Goal: Transaction & Acquisition: Purchase product/service

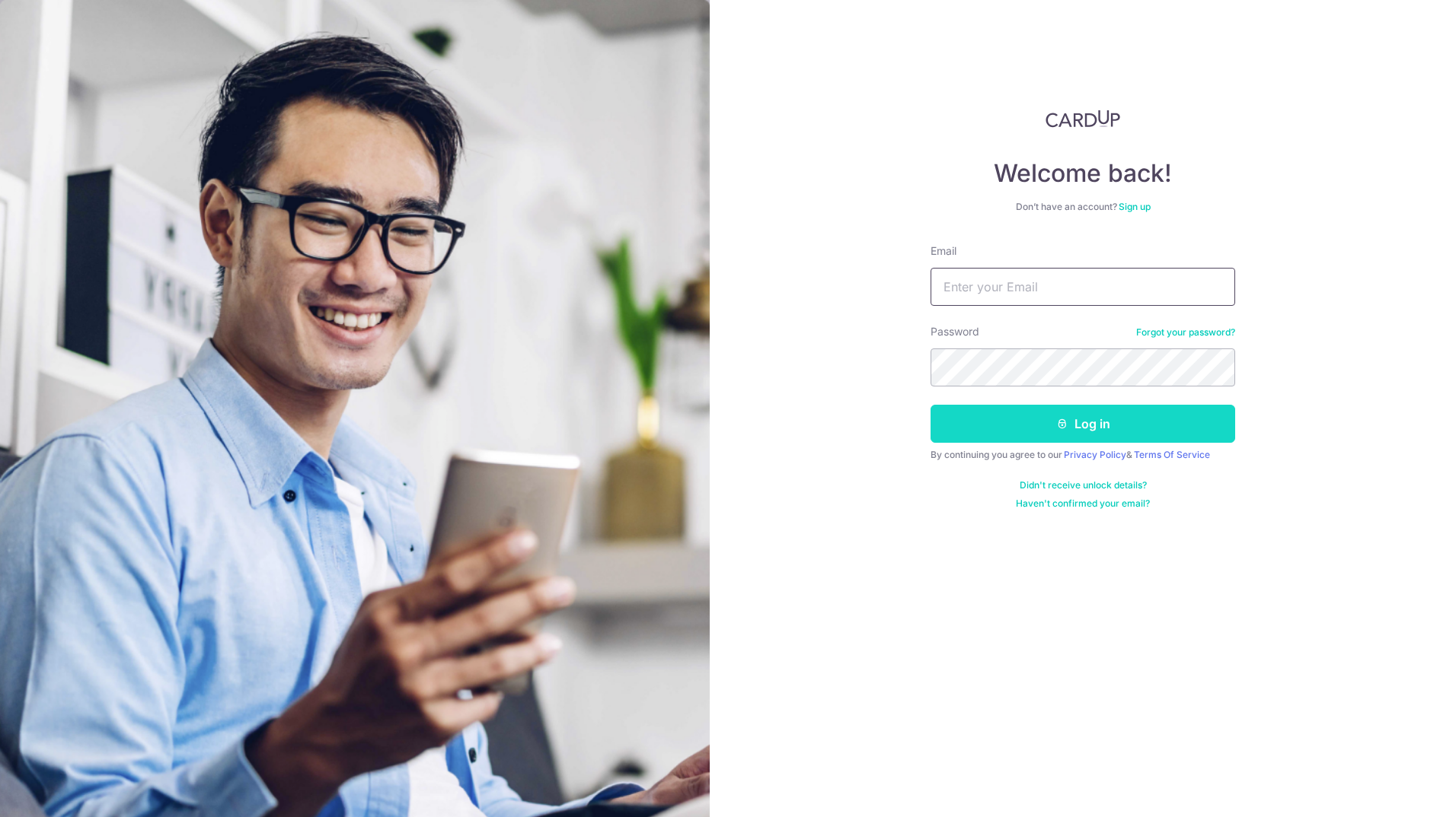
type input "james.bradley@morganlewis.com"
click at [1044, 426] on button "Log in" at bounding box center [1082, 424] width 304 height 38
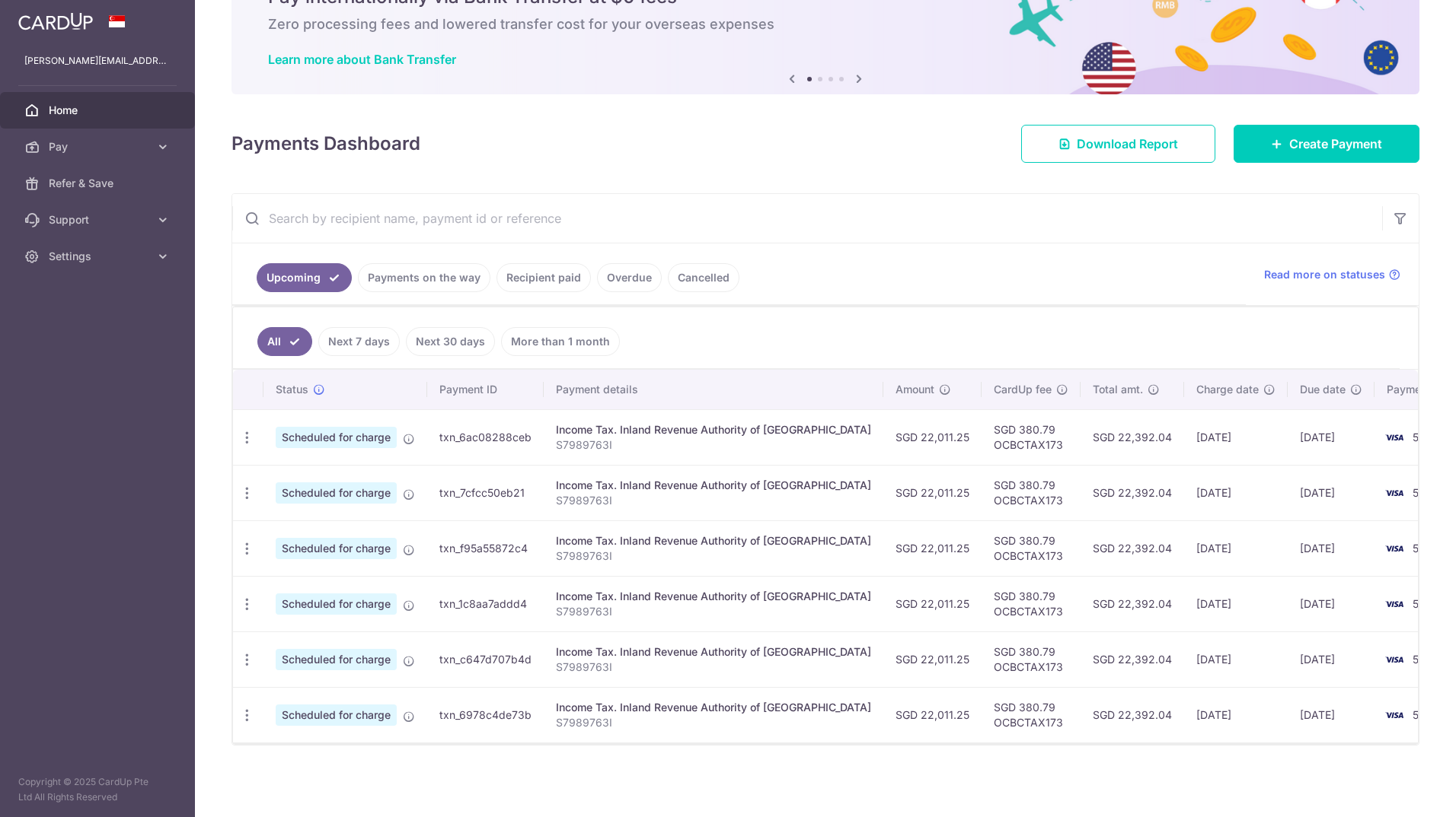
scroll to position [90, 0]
click at [455, 266] on link "Payments on the way" at bounding box center [424, 278] width 132 height 29
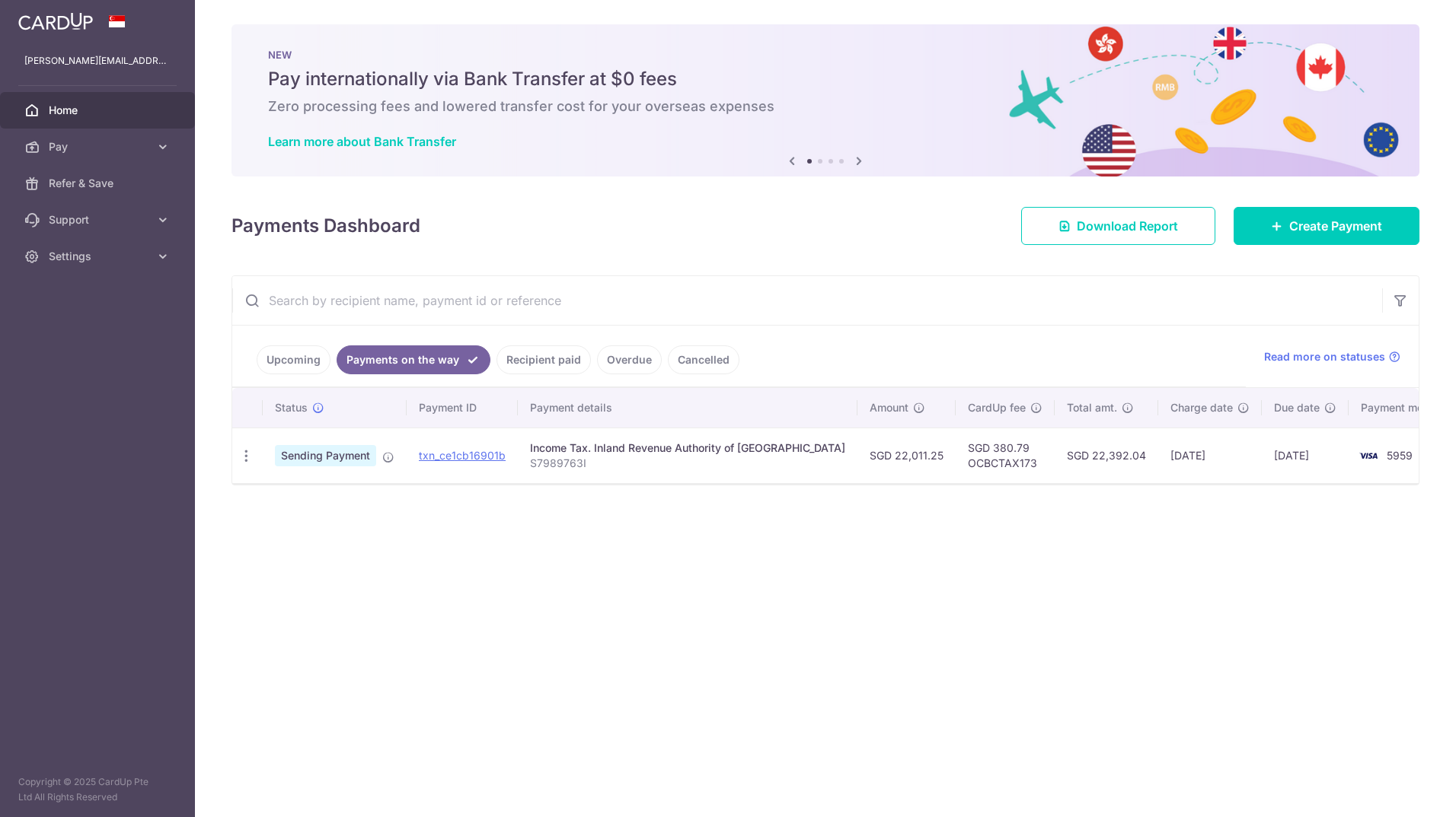
click at [295, 354] on link "Upcoming" at bounding box center [293, 360] width 74 height 29
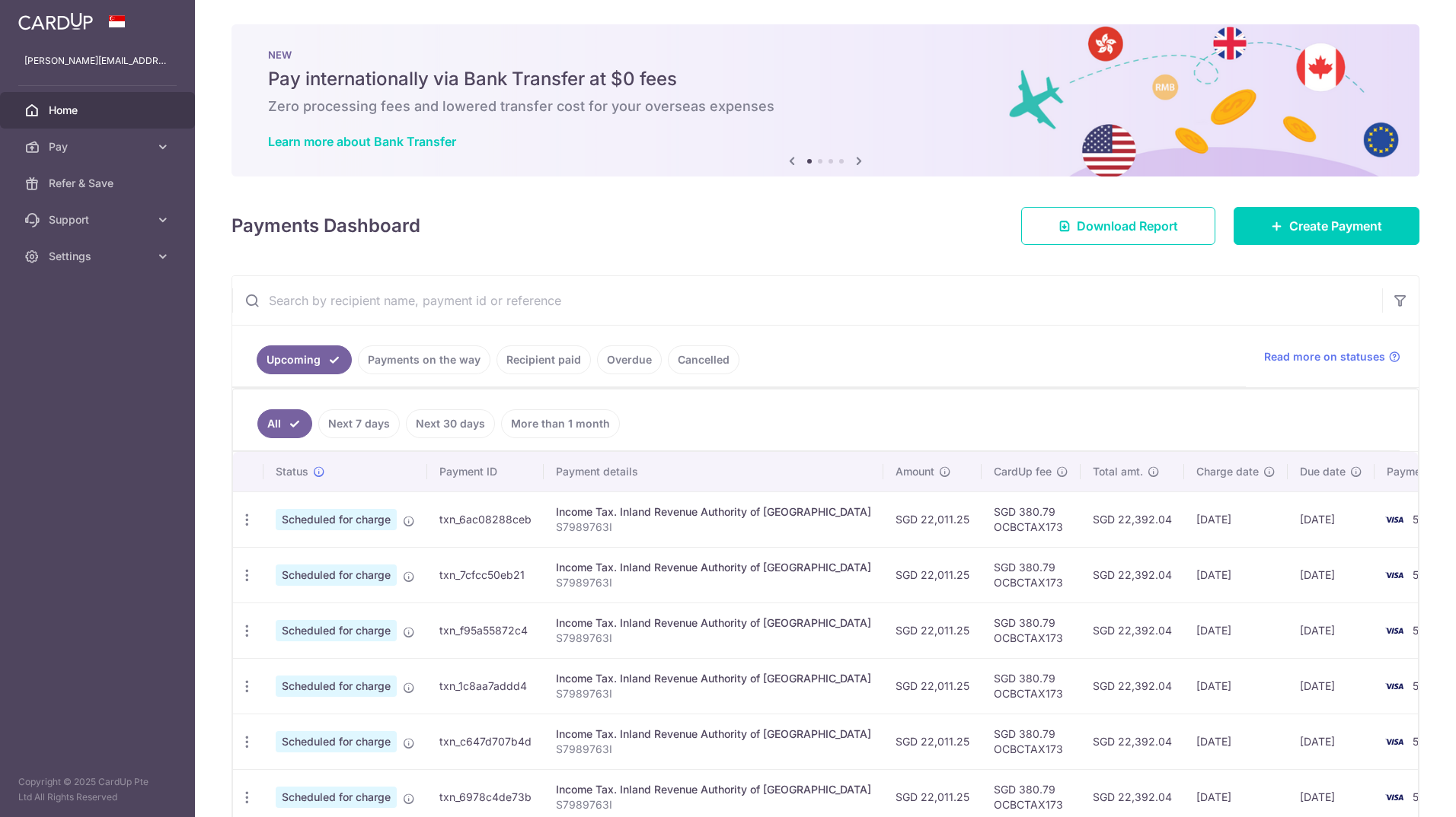
click at [549, 361] on link "Recipient paid" at bounding box center [544, 360] width 95 height 29
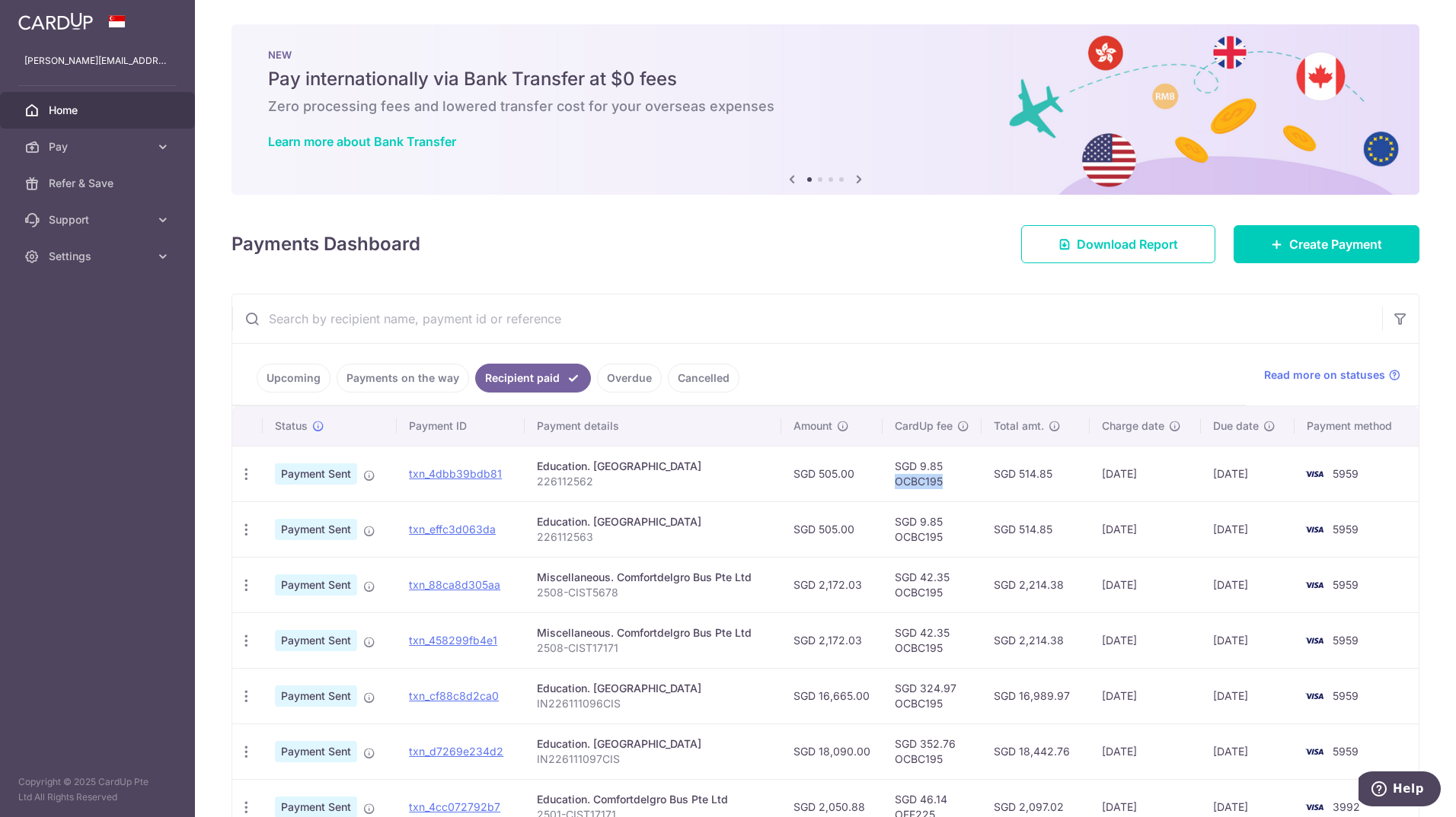
drag, startPoint x: 938, startPoint y: 485, endPoint x: 889, endPoint y: 483, distance: 49.0
click at [889, 483] on td "SGD 9.85 OCBC195" at bounding box center [932, 474] width 99 height 56
drag, startPoint x: 889, startPoint y: 483, endPoint x: 907, endPoint y: 480, distance: 18.2
copy td "OCBC195"
click at [1291, 239] on span "Create Payment" at bounding box center [1336, 244] width 93 height 18
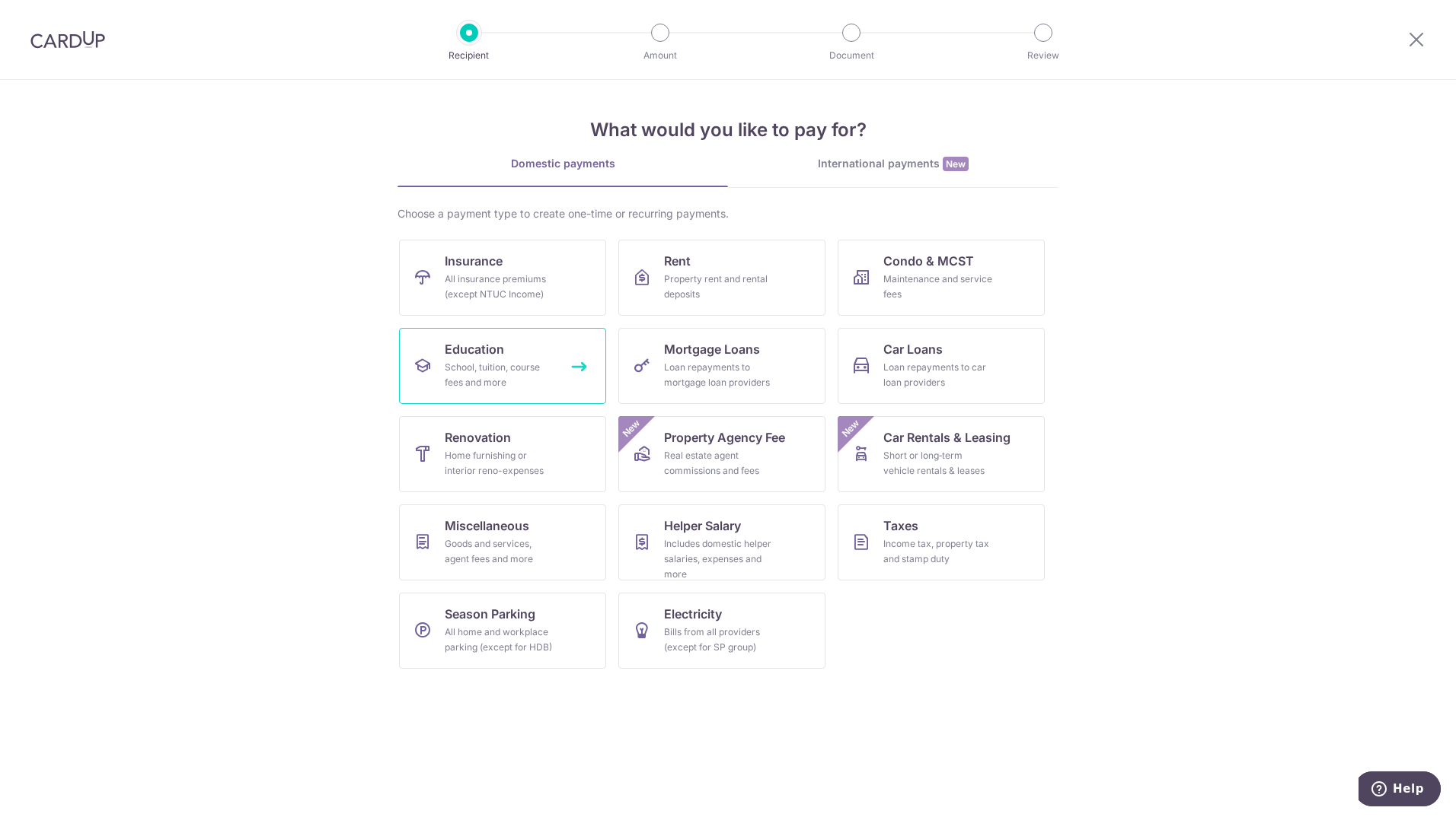
click at [511, 352] on link "Education School, tuition, course fees and more" at bounding box center [502, 366] width 207 height 77
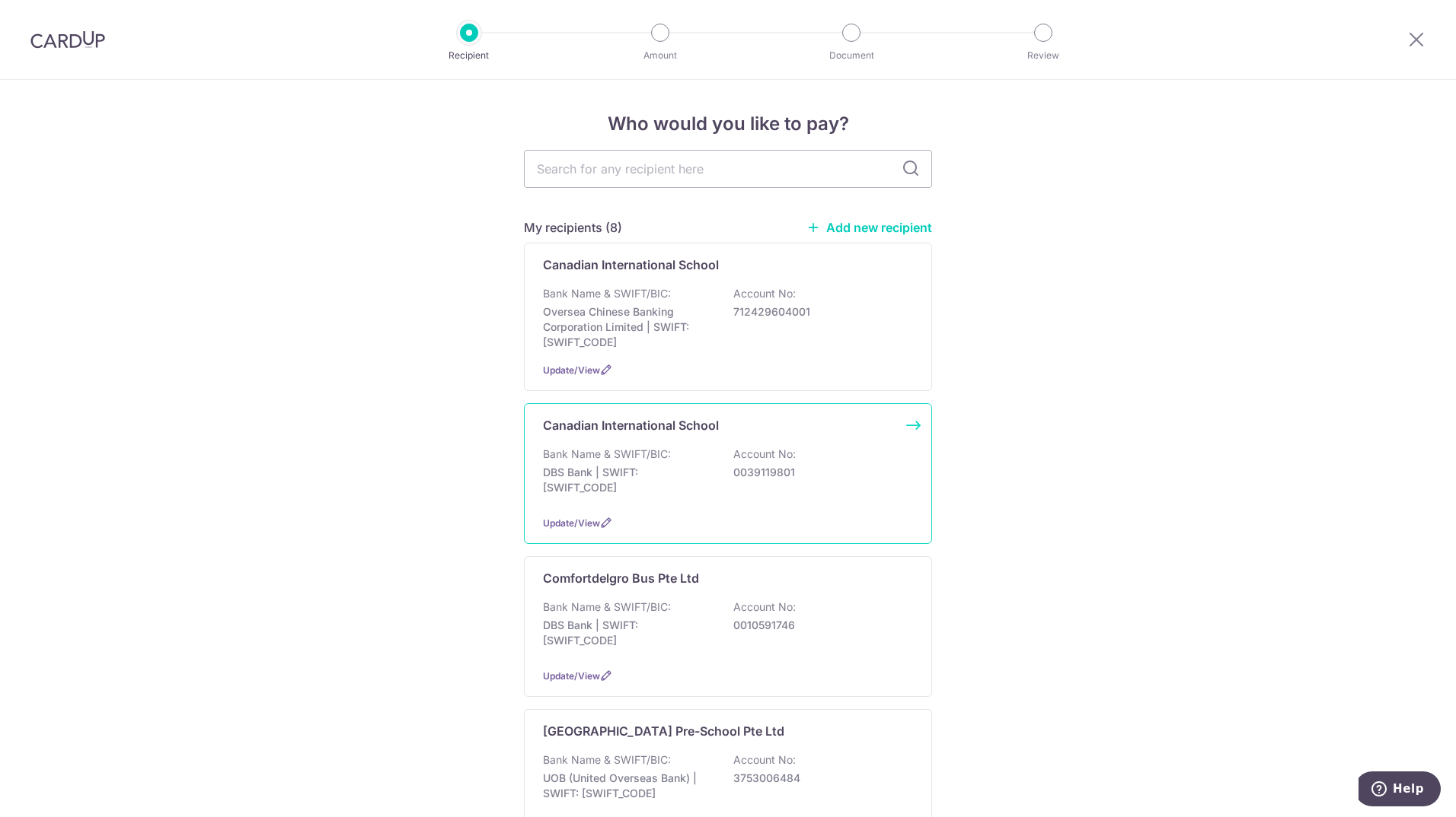
click at [807, 479] on p "0039119801" at bounding box center [818, 473] width 170 height 15
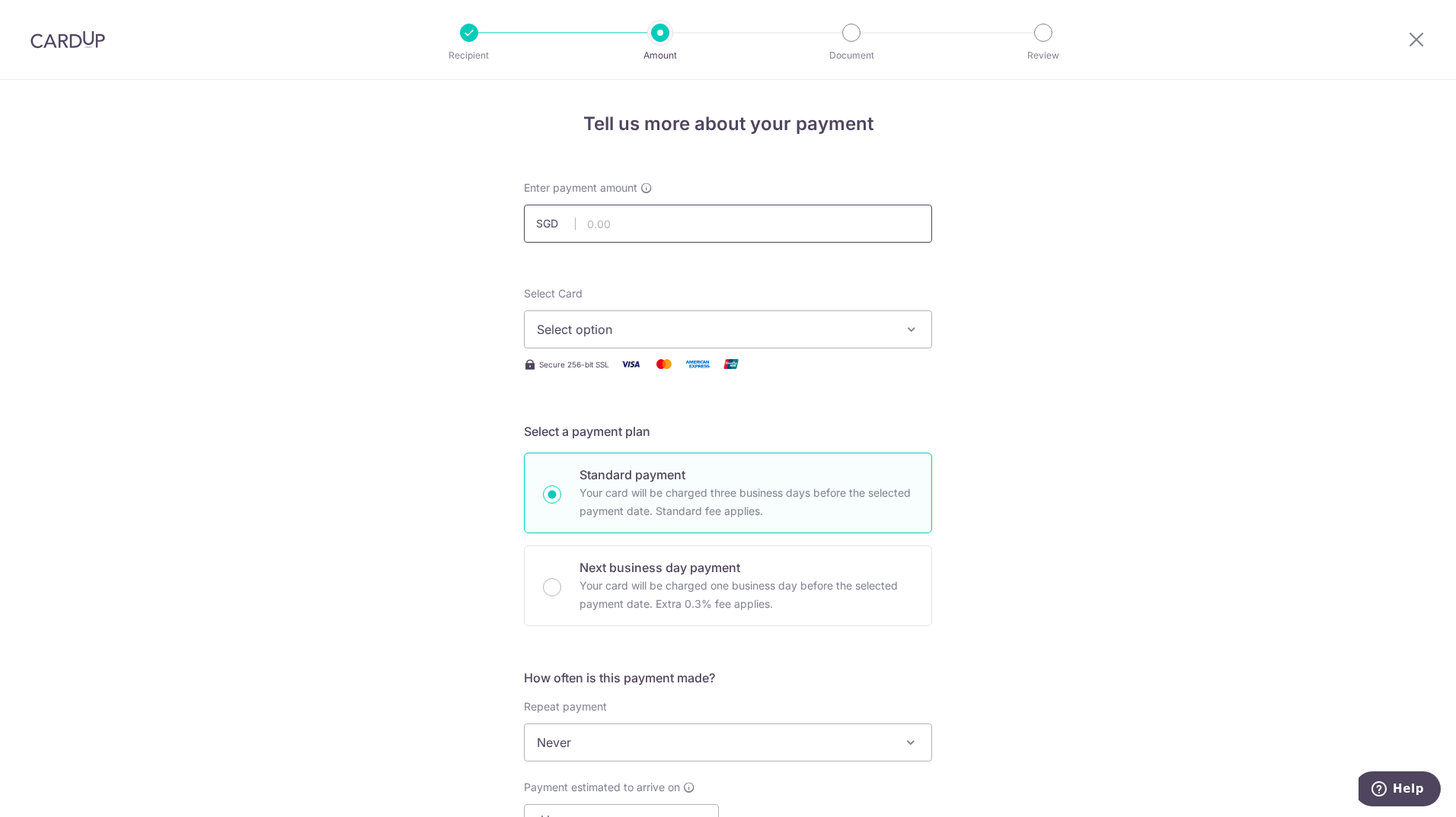
click at [706, 237] on input "text" at bounding box center [728, 224] width 408 height 38
type input "420.00"
click at [433, 327] on div "Tell us more about your payment Enter payment amount SGD 420.00 420.00 Select C…" at bounding box center [728, 769] width 1456 height 1377
click at [679, 326] on span "Select option" at bounding box center [713, 330] width 354 height 18
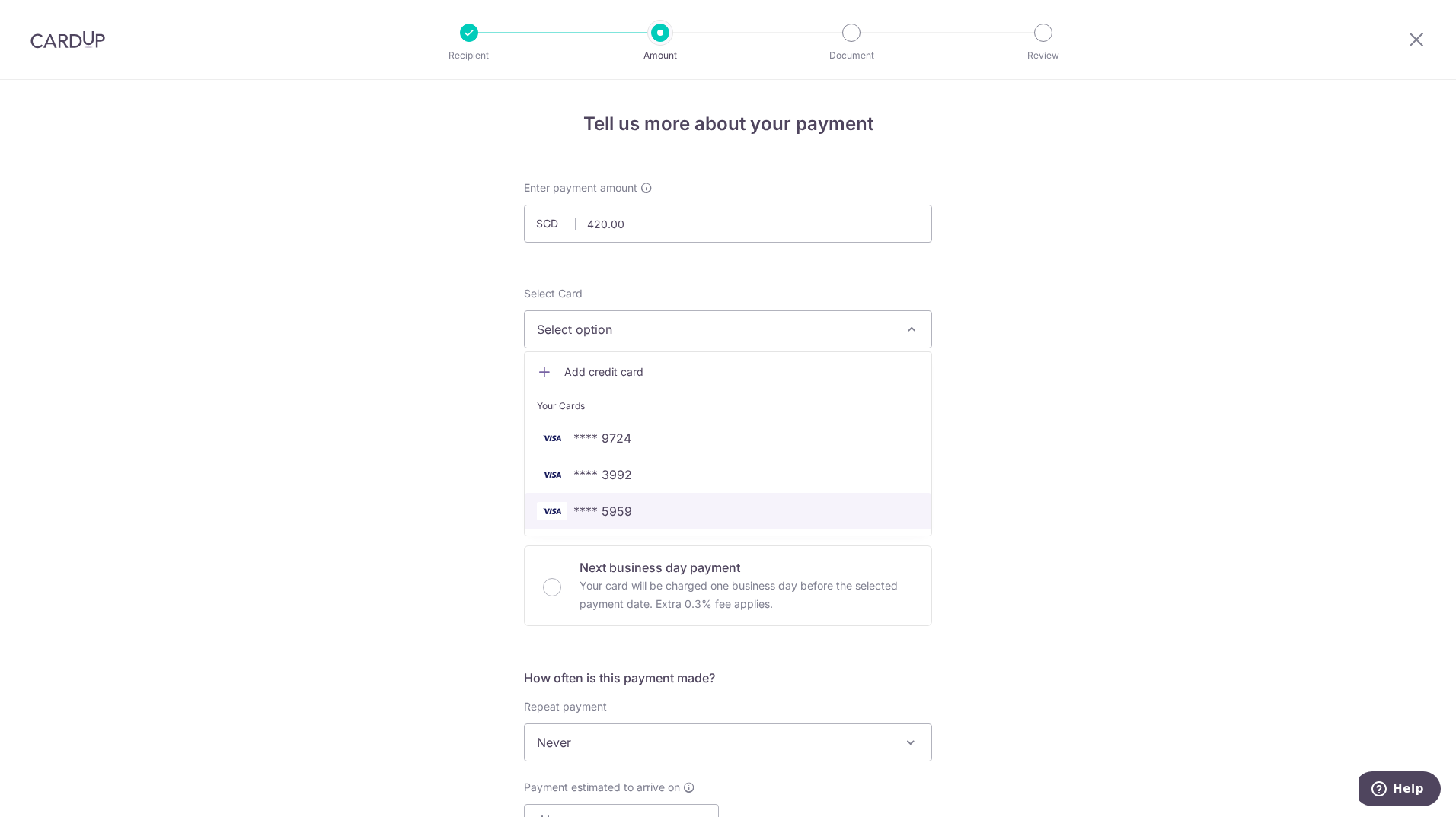
click at [658, 509] on span "**** 5959" at bounding box center [727, 512] width 382 height 18
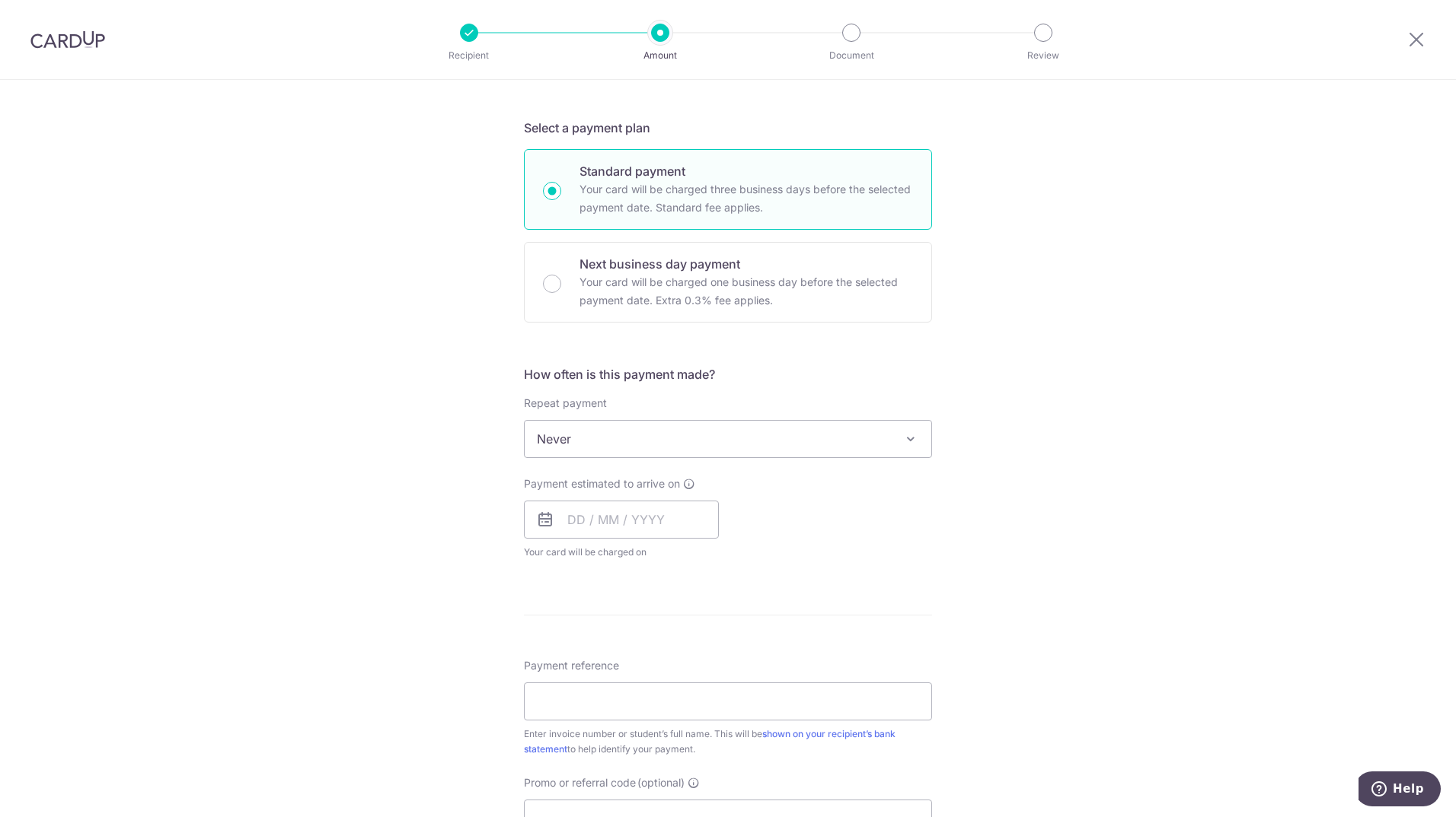
scroll to position [304, 0]
click at [601, 523] on input "text" at bounding box center [621, 519] width 195 height 38
click at [673, 651] on link "11" at bounding box center [677, 658] width 25 height 25
type input "11/09/2025"
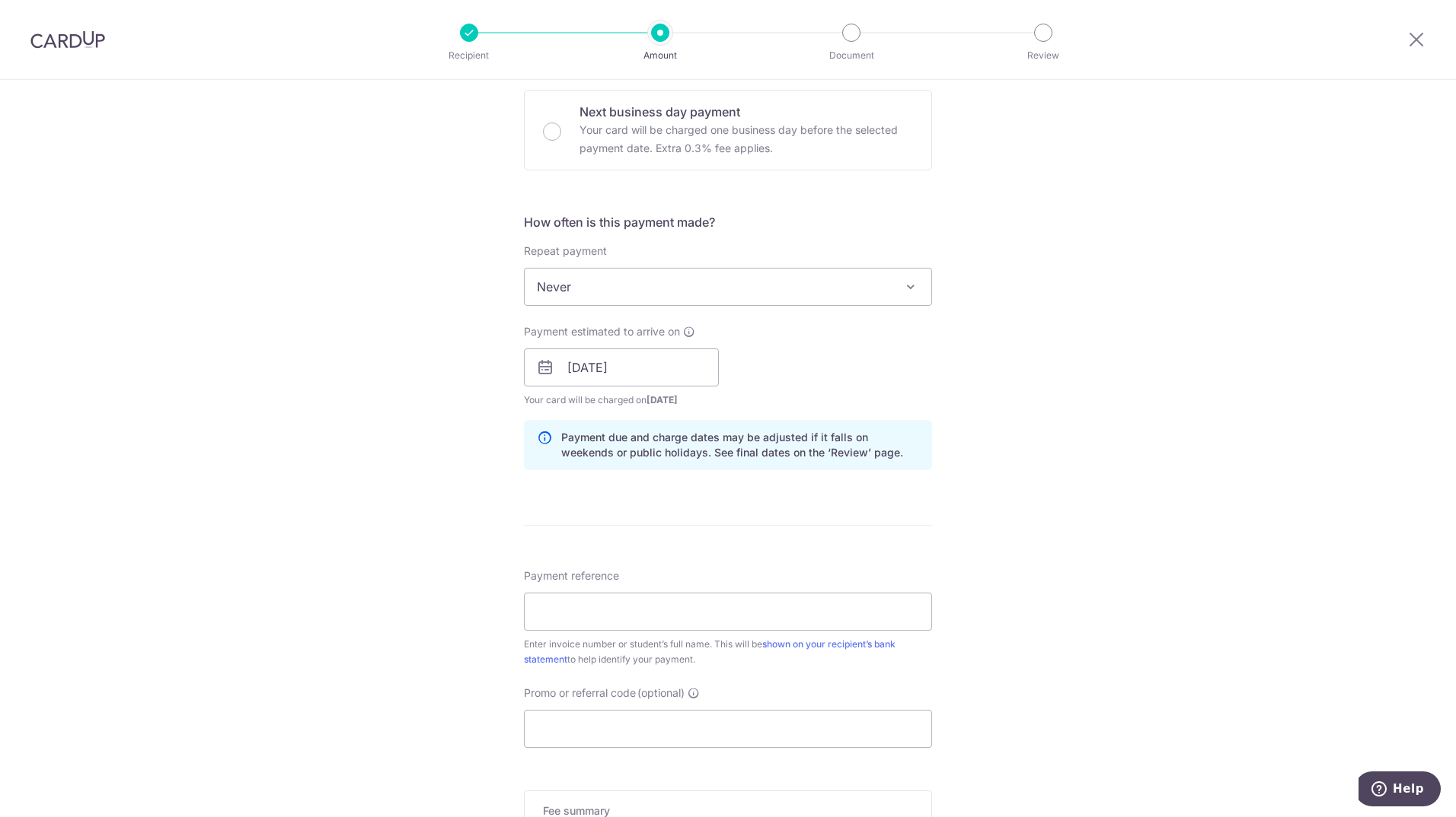
scroll to position [456, 0]
click at [568, 609] on input "Payment reference" at bounding box center [728, 611] width 408 height 38
click at [571, 712] on input "Promo or referral code (optional)" at bounding box center [728, 729] width 408 height 38
paste input "OCBC195"
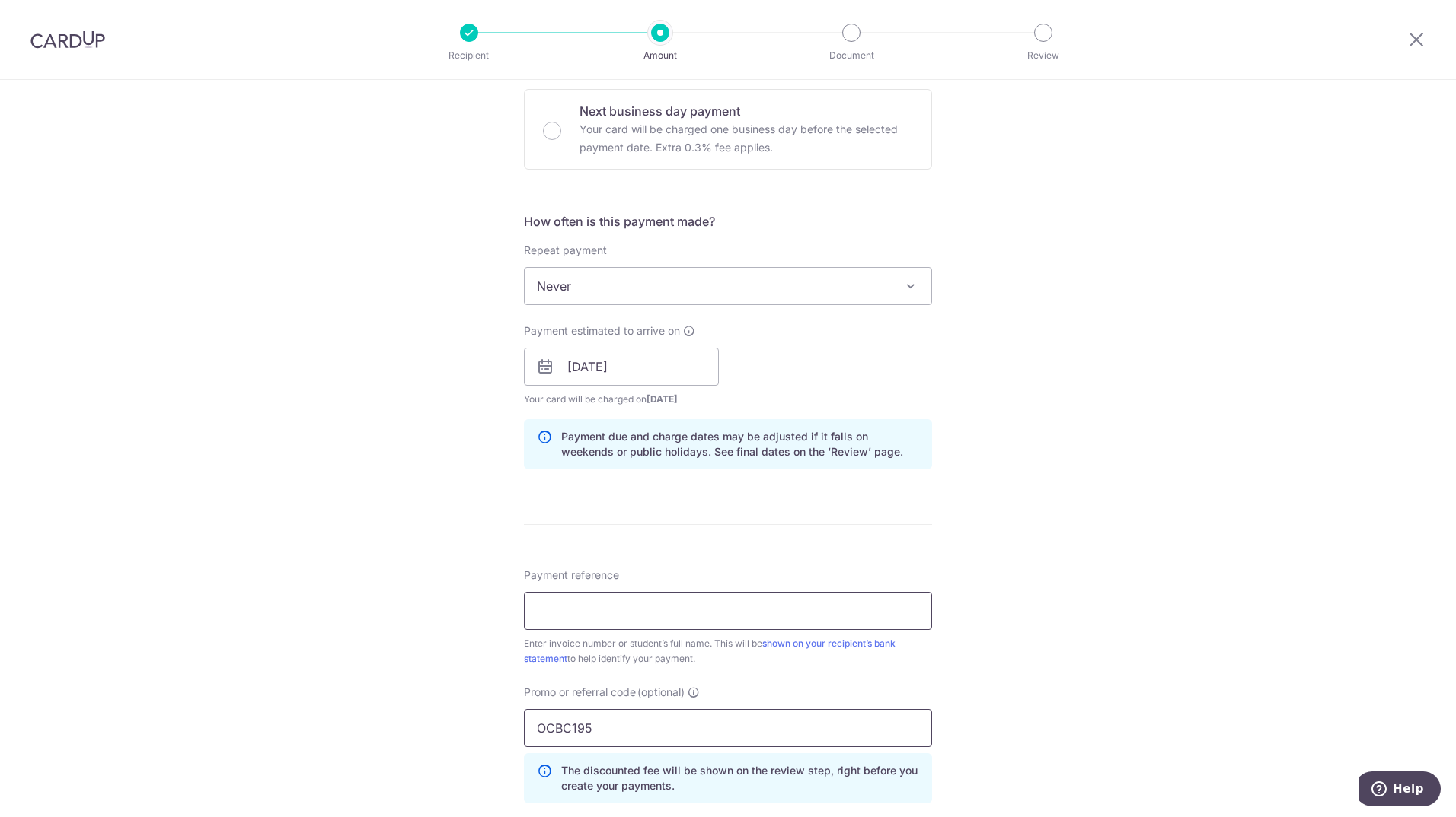
type input "OCBC195"
click at [592, 606] on input "Payment reference" at bounding box center [728, 611] width 408 height 38
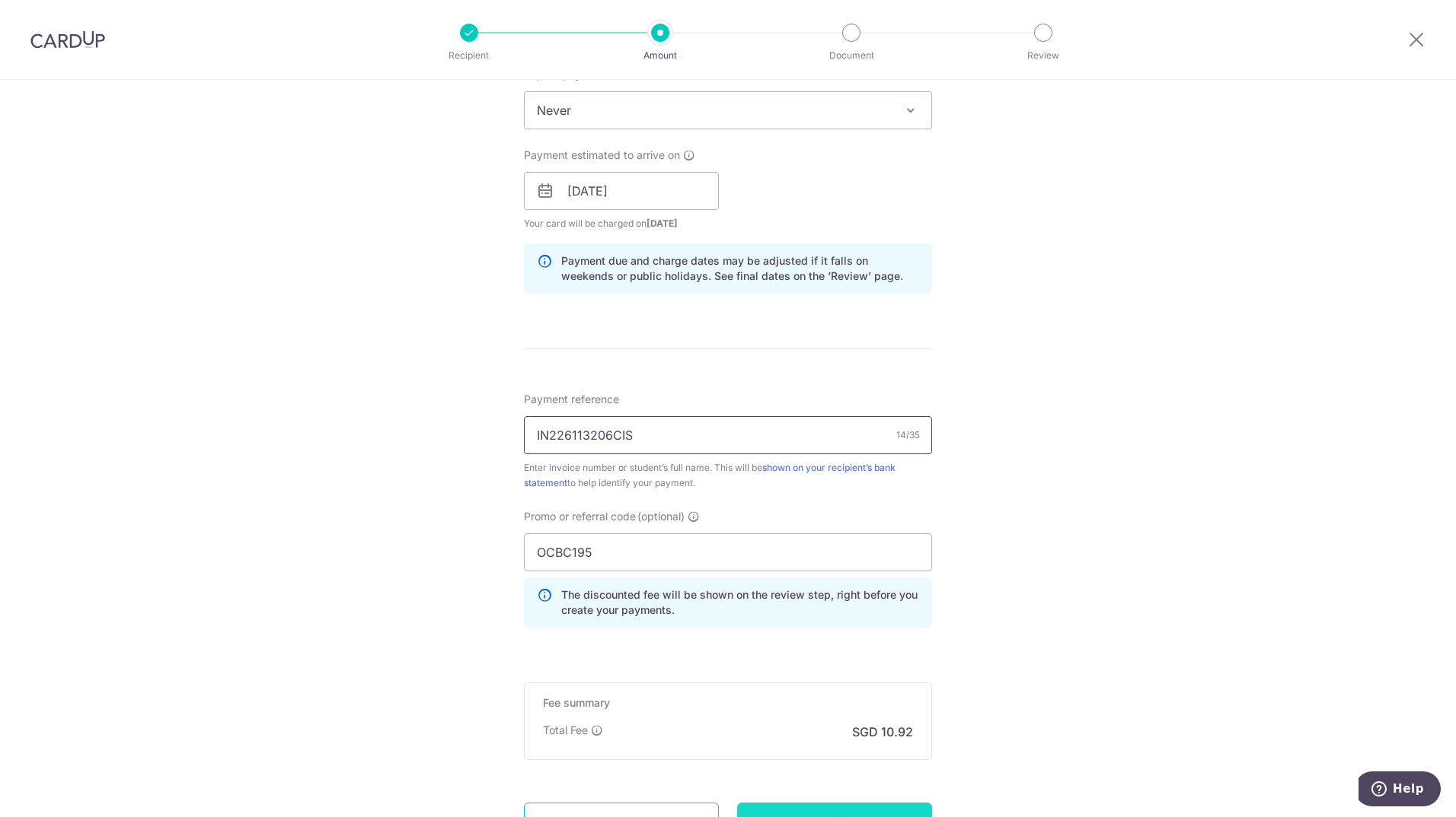
scroll to position [771, 0]
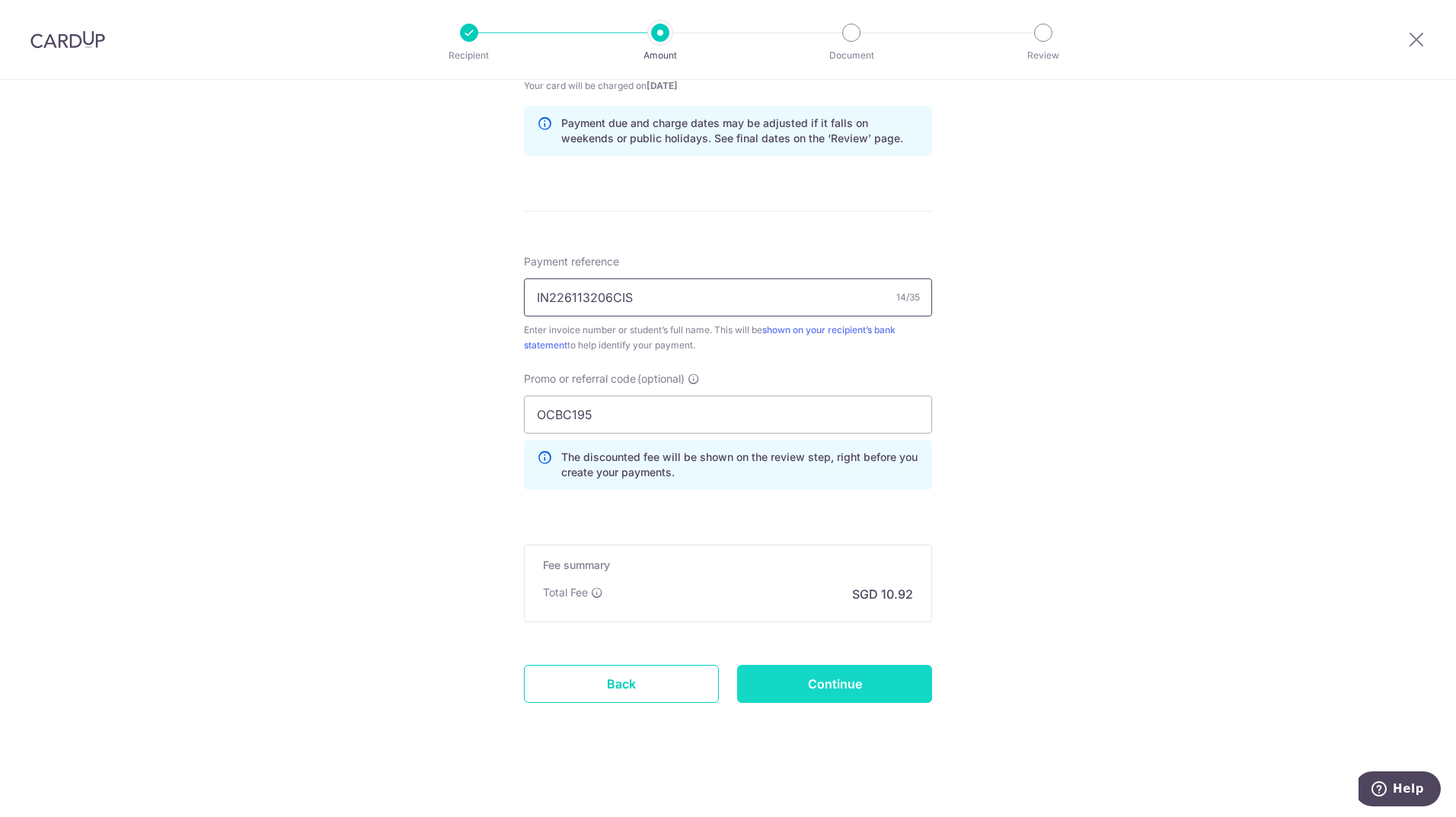
type input "IN226113206CIS"
click at [822, 697] on input "Continue" at bounding box center [835, 684] width 195 height 38
type input "Create Schedule"
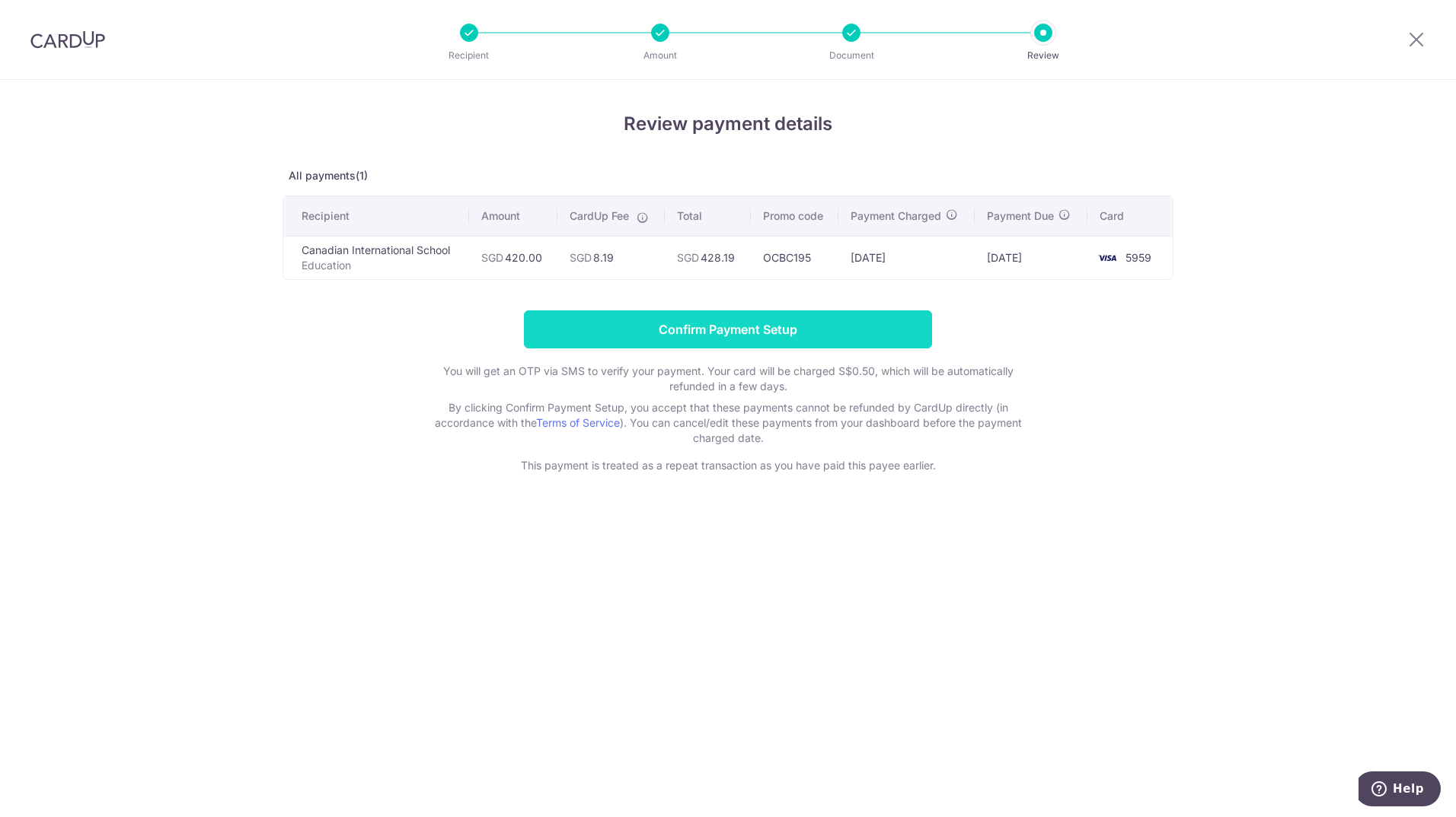
click at [715, 332] on input "Confirm Payment Setup" at bounding box center [728, 330] width 408 height 38
